Goal: Task Accomplishment & Management: Manage account settings

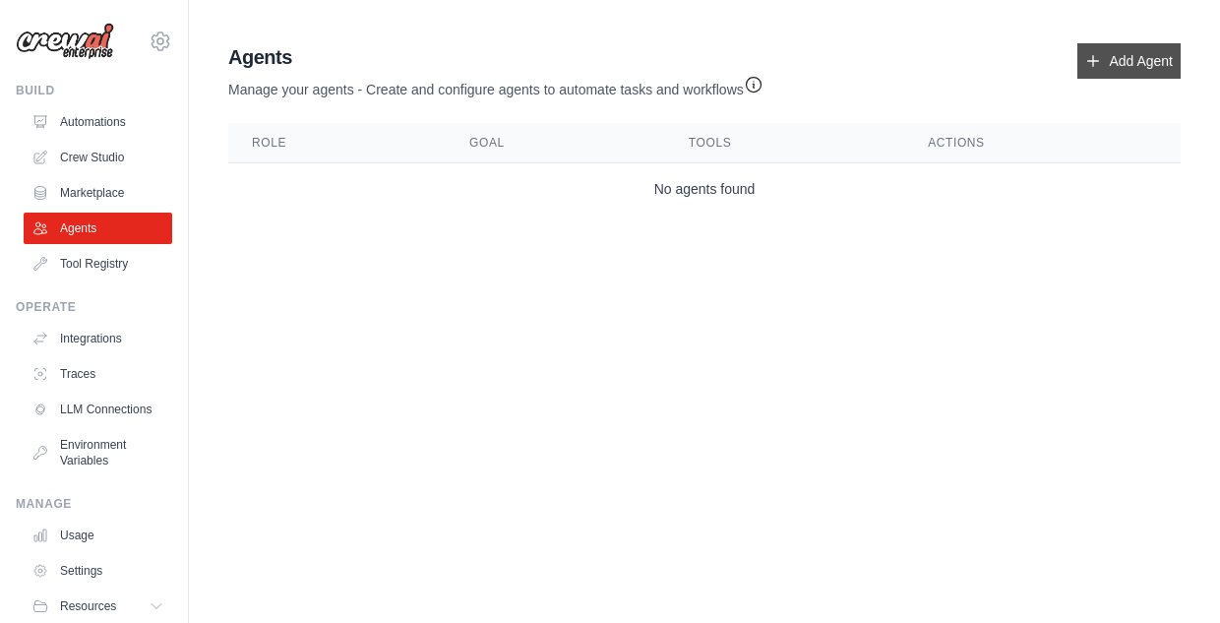
click at [1147, 52] on link "Add Agent" at bounding box center [1129, 60] width 103 height 35
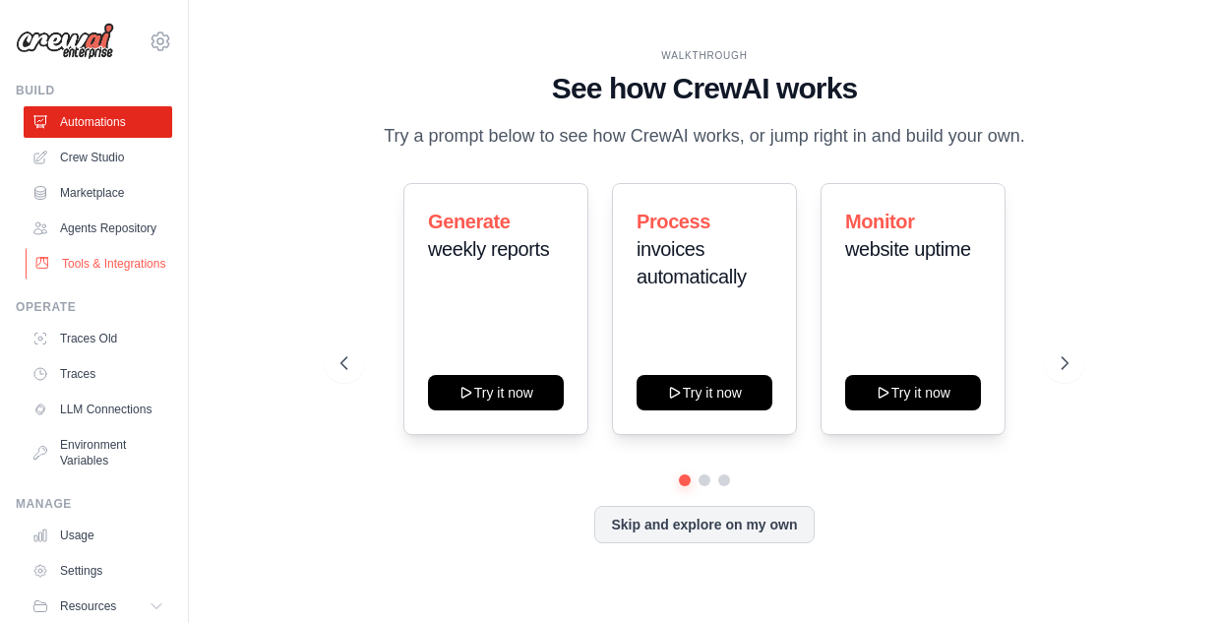
click at [115, 263] on link "Tools & Integrations" at bounding box center [100, 263] width 149 height 31
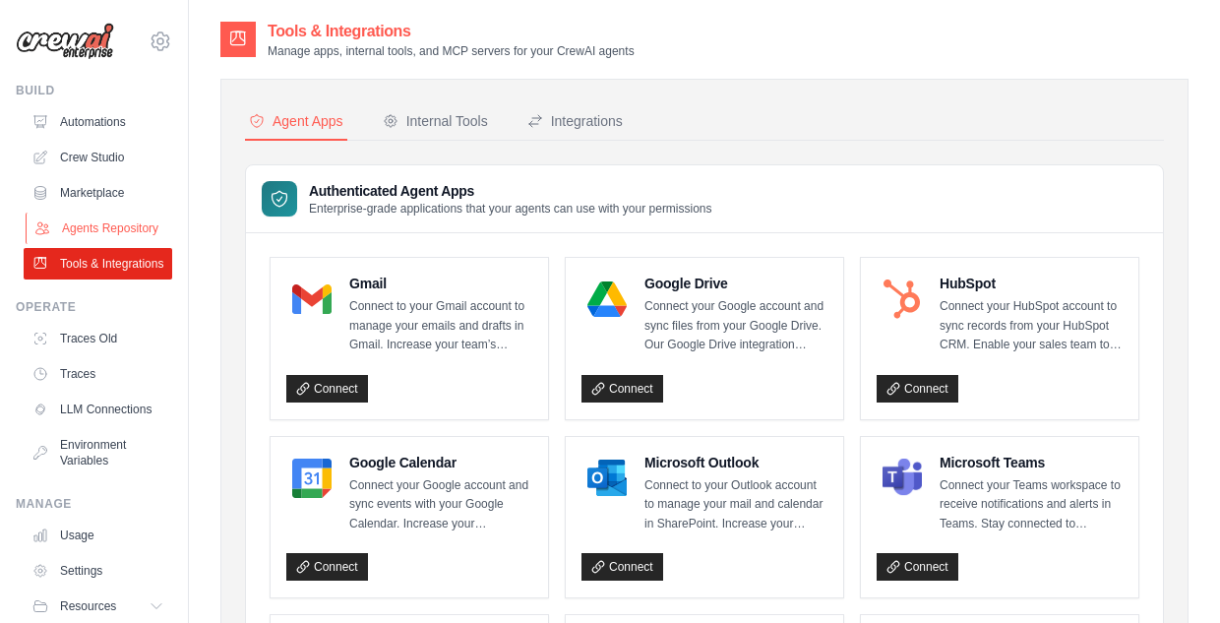
click at [136, 230] on link "Agents Repository" at bounding box center [100, 228] width 149 height 31
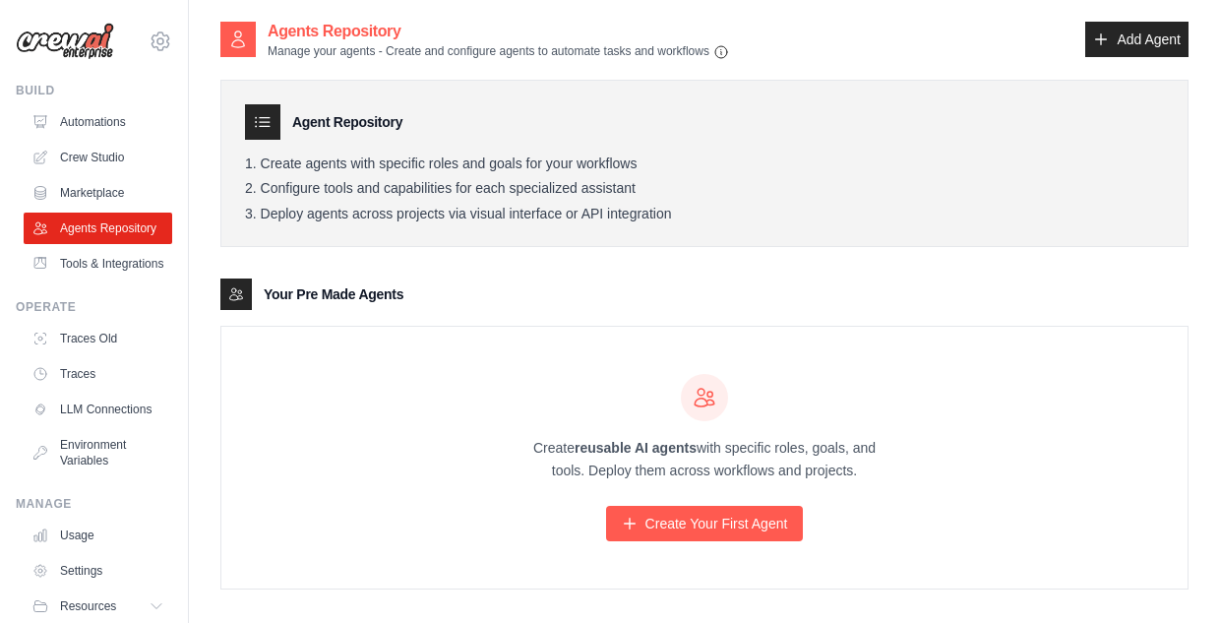
scroll to position [39, 0]
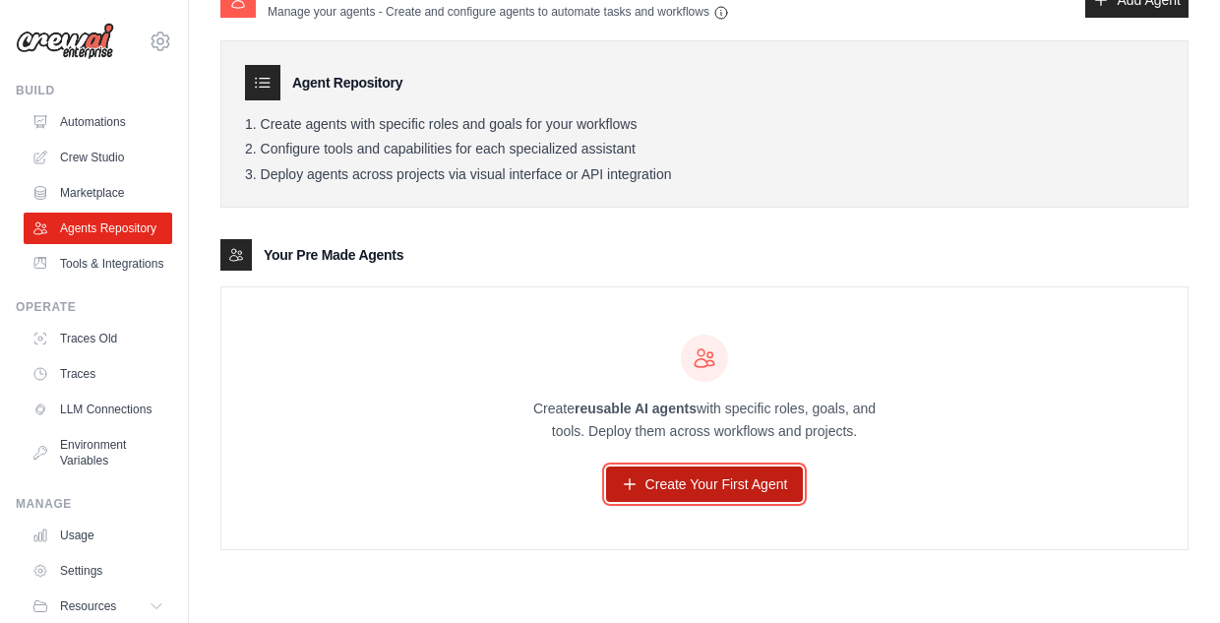
click at [640, 492] on link "Create Your First Agent" at bounding box center [705, 484] width 198 height 35
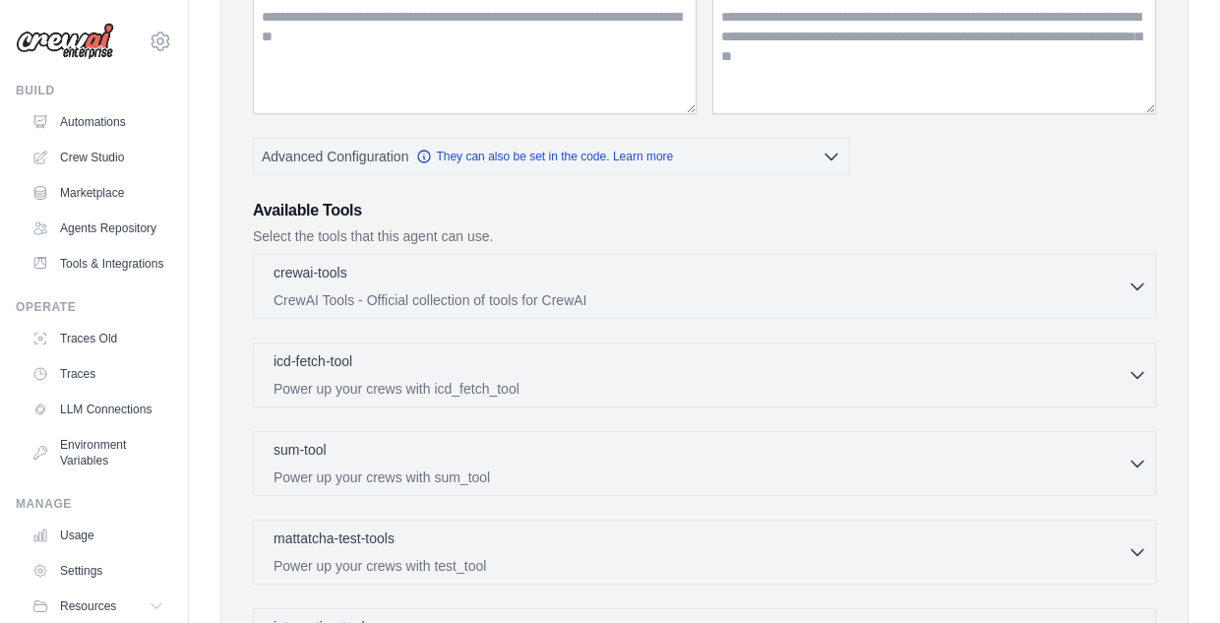
scroll to position [583, 0]
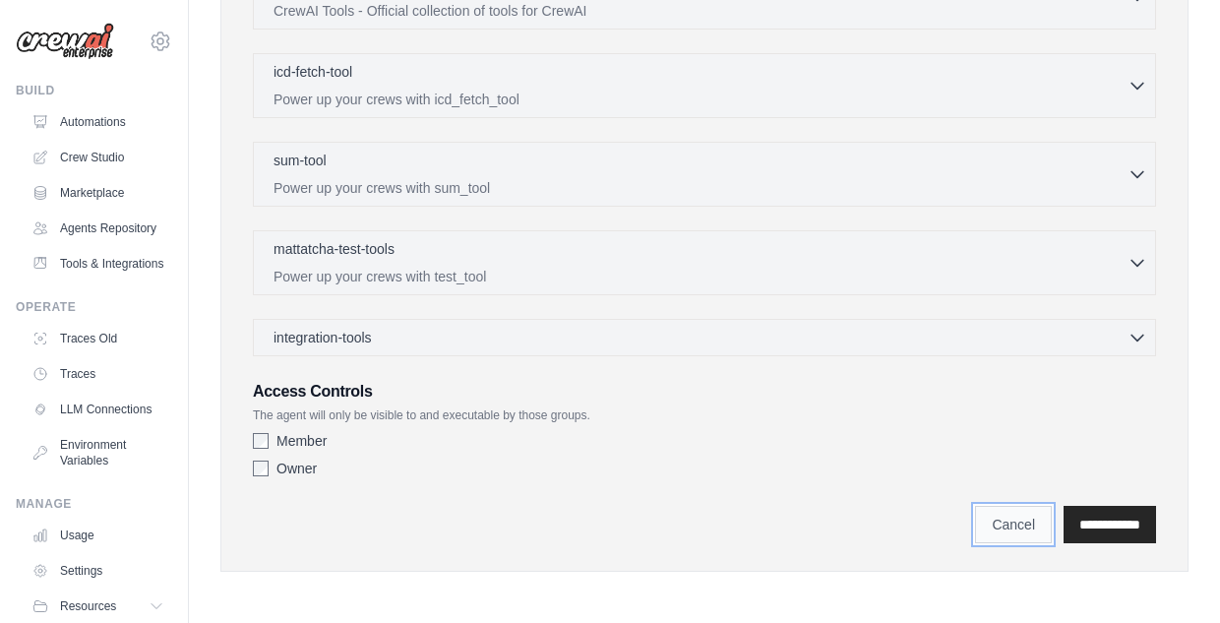
click at [995, 521] on link "Cancel" at bounding box center [1013, 524] width 77 height 37
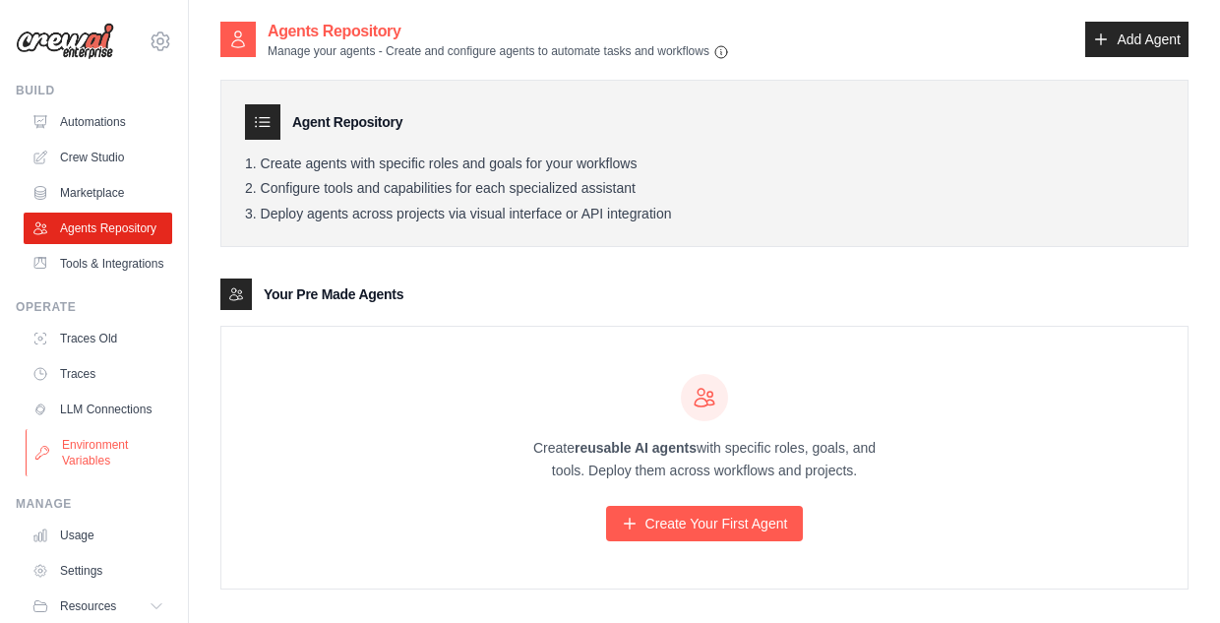
scroll to position [83, 0]
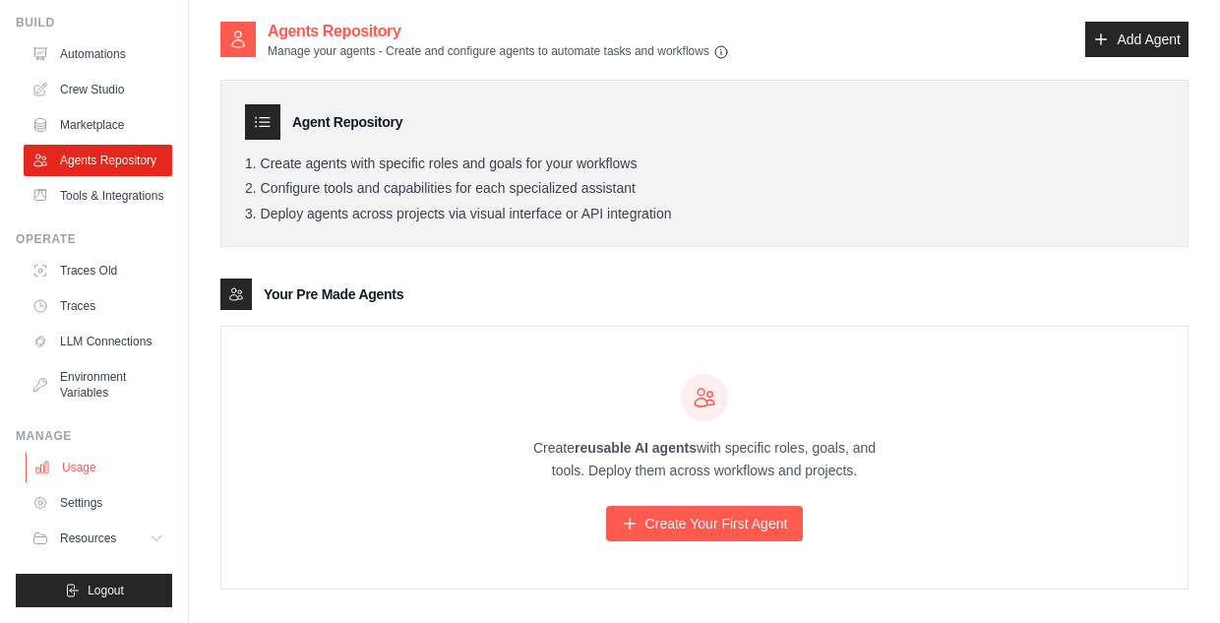
click at [104, 468] on link "Usage" at bounding box center [100, 467] width 149 height 31
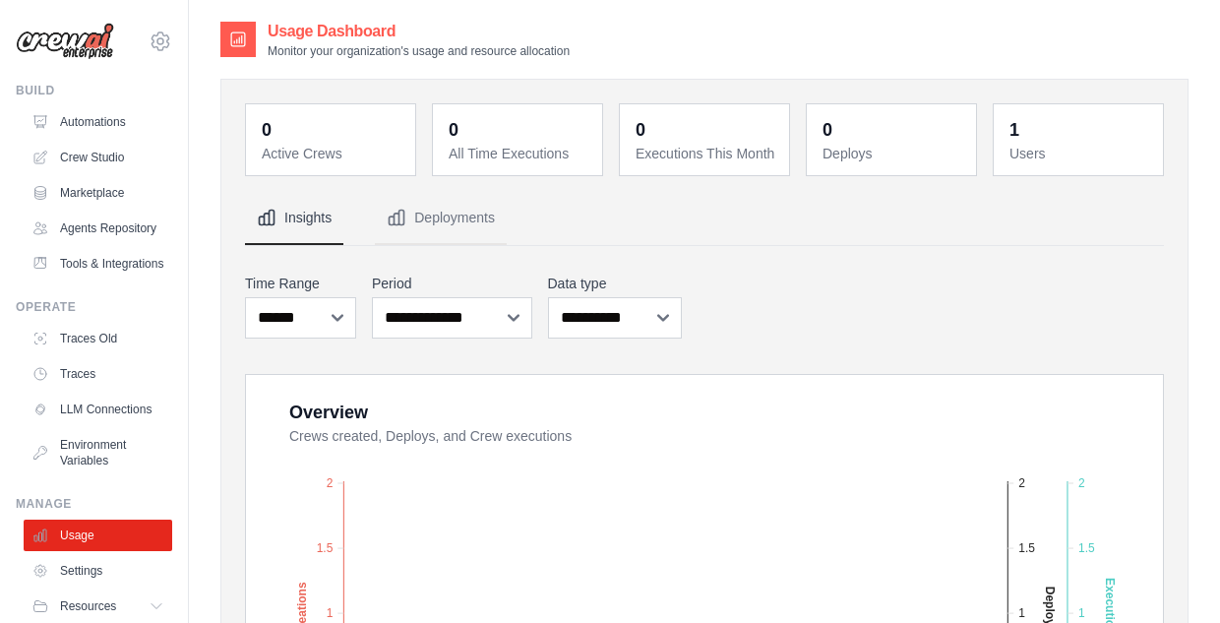
click at [1066, 144] on dt "Users" at bounding box center [1081, 154] width 142 height 20
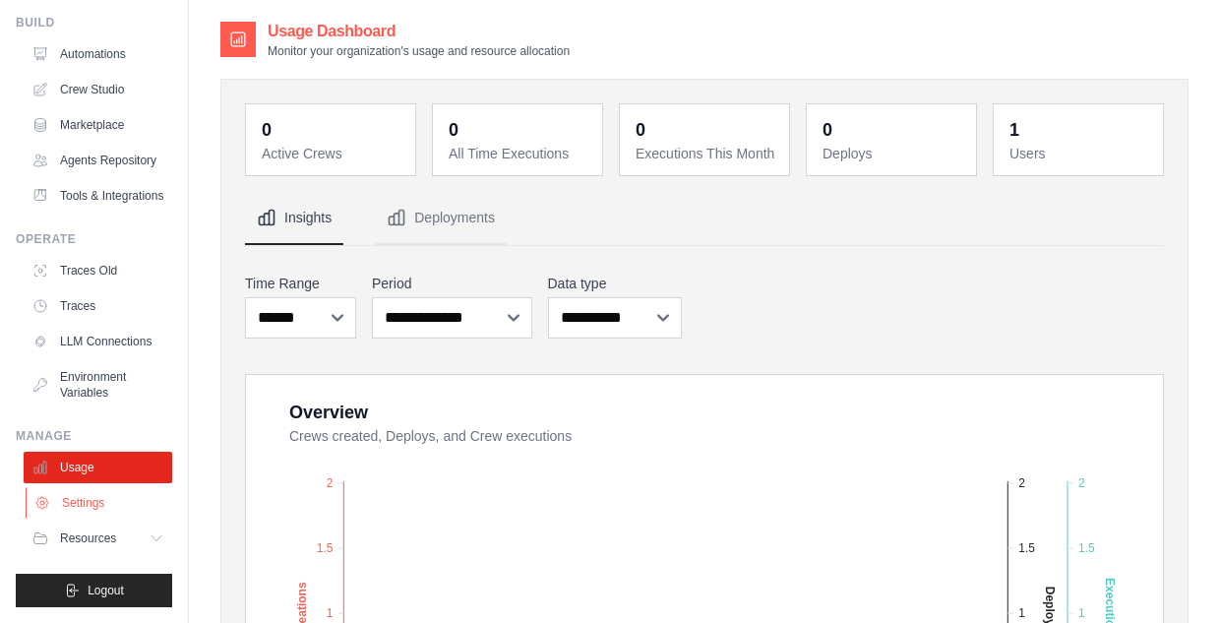
click at [115, 506] on link "Settings" at bounding box center [100, 502] width 149 height 31
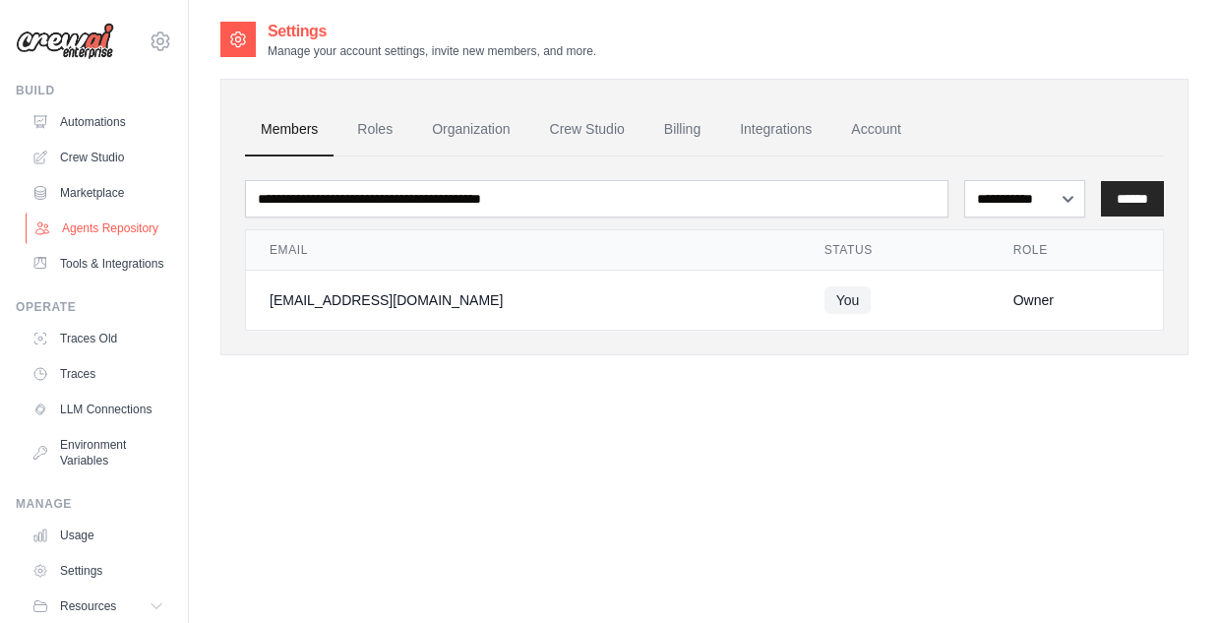
click at [112, 242] on link "Agents Repository" at bounding box center [100, 228] width 149 height 31
